Goal: Find specific fact: Find contact information

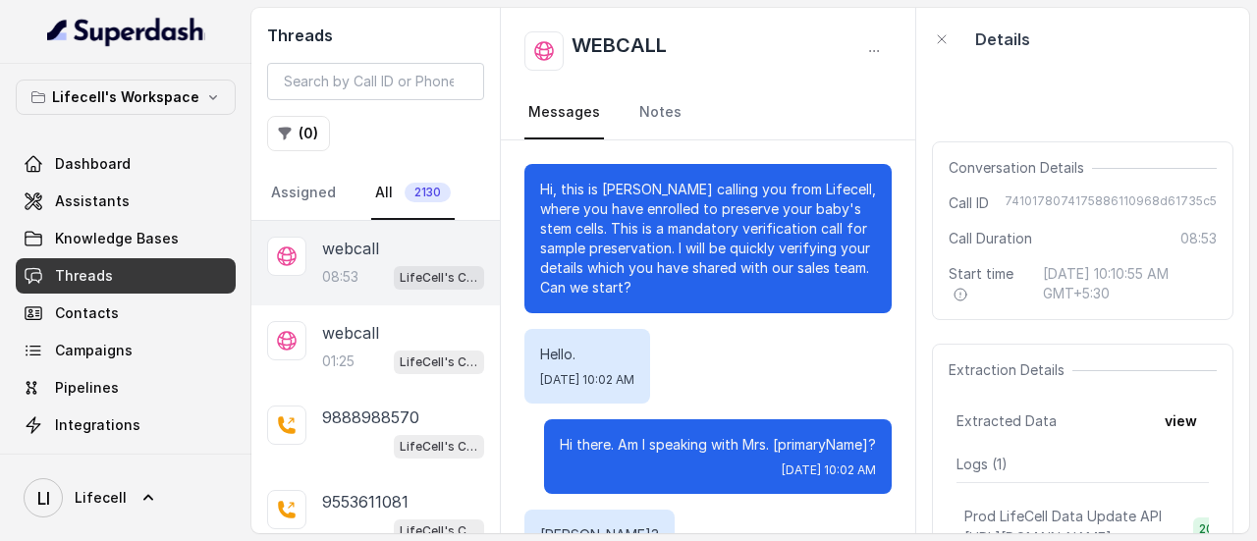
scroll to position [642, 0]
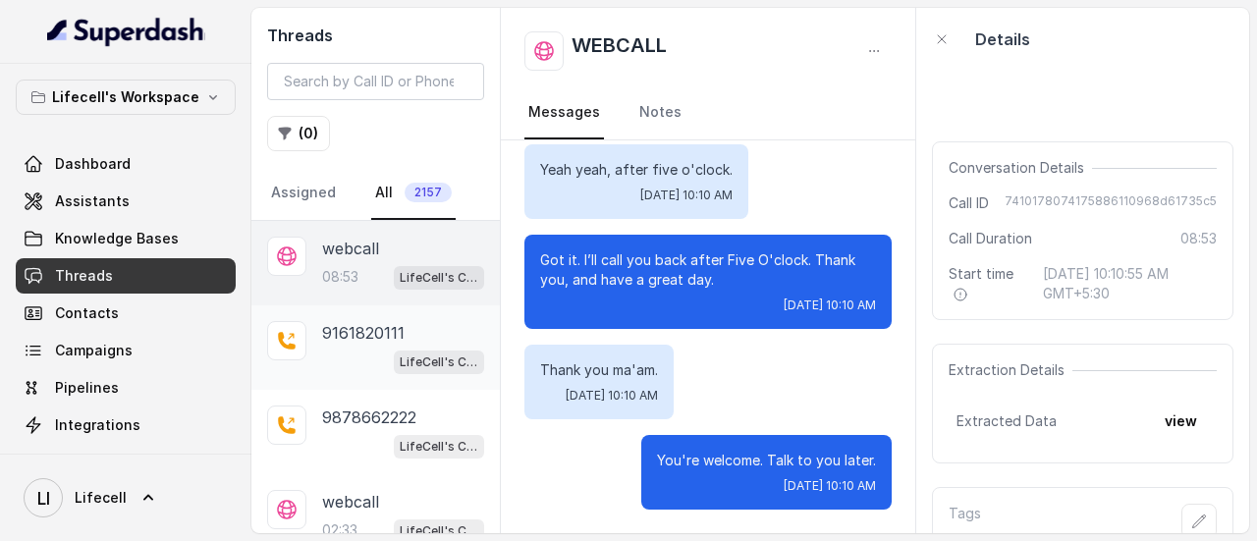
click at [401, 332] on p "9161820111" at bounding box center [363, 333] width 82 height 24
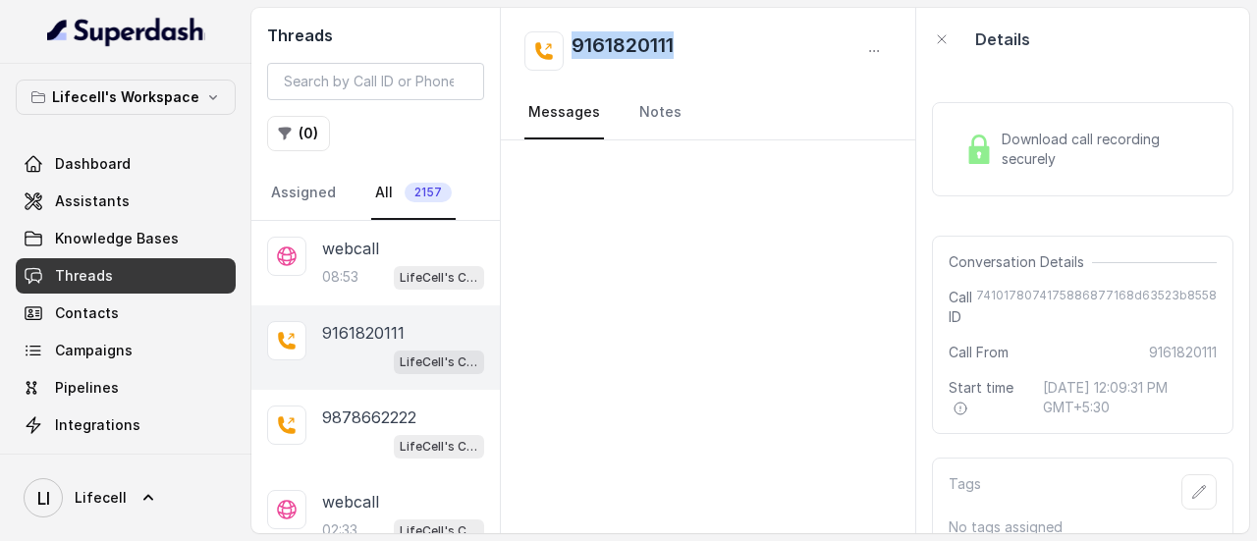
drag, startPoint x: 701, startPoint y: 43, endPoint x: 569, endPoint y: 46, distance: 131.6
click at [569, 46] on div "9161820111" at bounding box center [707, 50] width 367 height 39
copy h2 "9161820111"
click at [387, 409] on p "9878662222" at bounding box center [369, 418] width 94 height 24
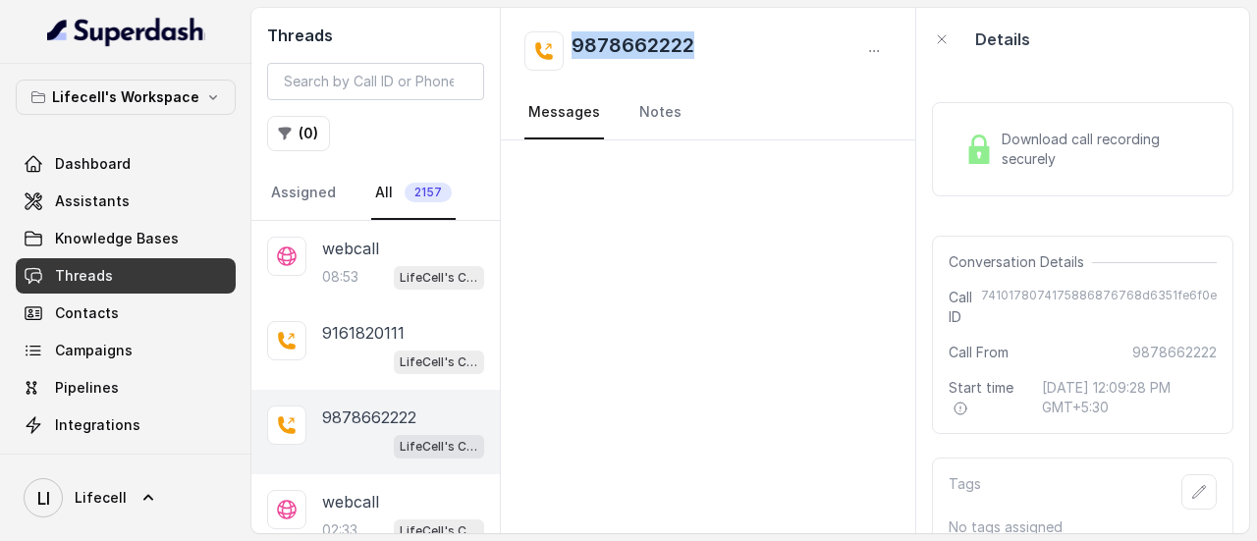
drag, startPoint x: 724, startPoint y: 43, endPoint x: 574, endPoint y: 56, distance: 149.8
click at [574, 56] on div "9878662222" at bounding box center [707, 50] width 367 height 39
copy h2 "9878662222"
